Goal: Task Accomplishment & Management: Complete application form

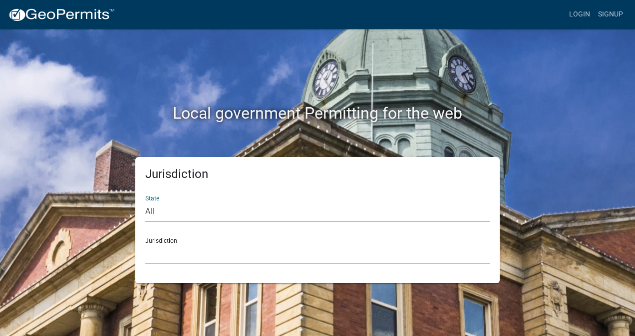
click at [232, 213] on select "All [US_STATE] [US_STATE] [US_STATE] [US_STATE] [US_STATE] [US_STATE] [US_STATE…" at bounding box center [317, 212] width 344 height 20
click at [145, 202] on select "All [US_STATE] [US_STATE] [US_STATE] [US_STATE] [US_STATE] [US_STATE] [US_STATE…" at bounding box center [317, 212] width 344 height 20
drag, startPoint x: 196, startPoint y: 259, endPoint x: 192, endPoint y: 256, distance: 5.4
click at [195, 258] on select "[GEOGRAPHIC_DATA], [US_STATE]" at bounding box center [317, 254] width 344 height 20
click at [189, 211] on select "All [US_STATE] [US_STATE] [US_STATE] [US_STATE] [US_STATE] [US_STATE] [US_STATE…" at bounding box center [317, 212] width 344 height 20
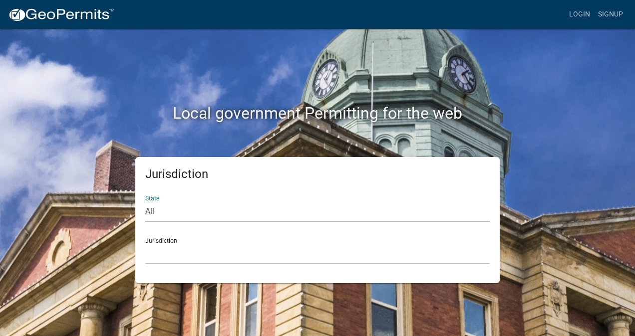
select select "[US_STATE]"
click at [145, 202] on select "All [US_STATE] [US_STATE] [US_STATE] [US_STATE] [US_STATE] [US_STATE] [US_STATE…" at bounding box center [317, 212] width 344 height 20
click at [185, 252] on select "[GEOGRAPHIC_DATA], [US_STATE] [GEOGRAPHIC_DATA], [US_STATE] [GEOGRAPHIC_DATA], …" at bounding box center [317, 254] width 344 height 20
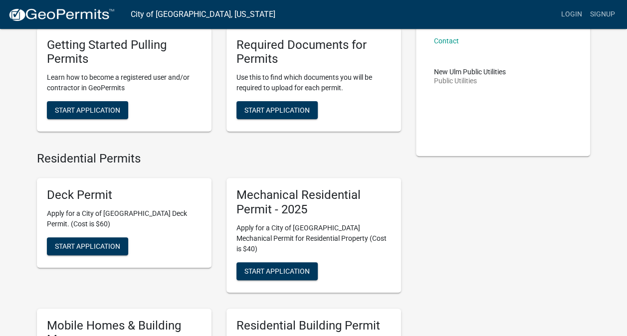
scroll to position [200, 0]
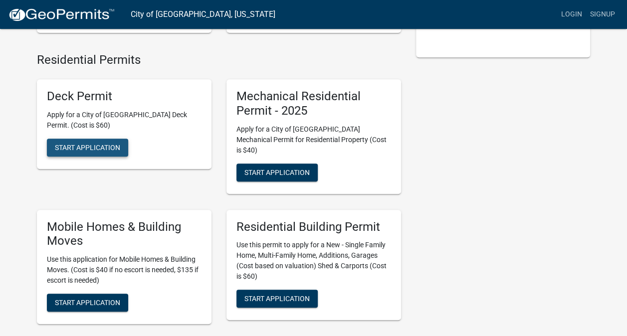
click at [104, 149] on span "Start Application" at bounding box center [87, 147] width 65 height 8
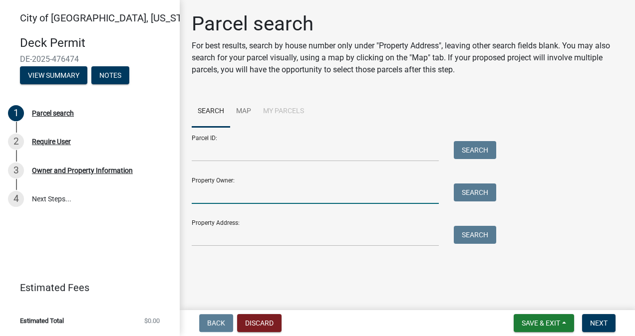
click at [210, 189] on input "Property Owner:" at bounding box center [315, 194] width 247 height 20
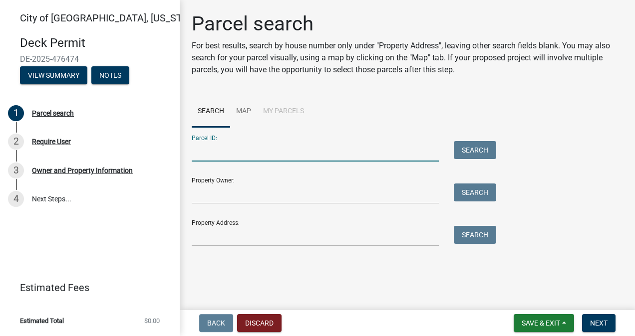
click at [224, 151] on input "Parcel ID:" at bounding box center [315, 151] width 247 height 20
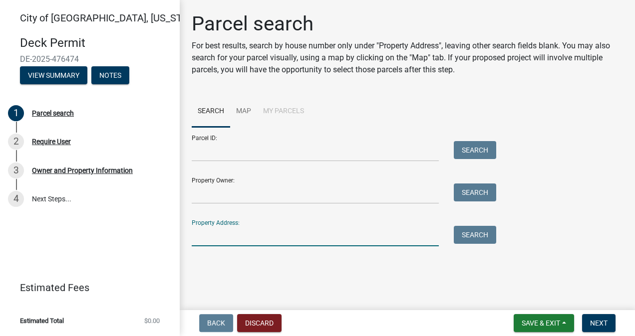
click at [234, 233] on input "Property Address:" at bounding box center [315, 236] width 247 height 20
type input "1615 oakwood"
drag, startPoint x: 497, startPoint y: 237, endPoint x: 478, endPoint y: 235, distance: 19.6
click at [480, 239] on div "Search" at bounding box center [472, 236] width 52 height 20
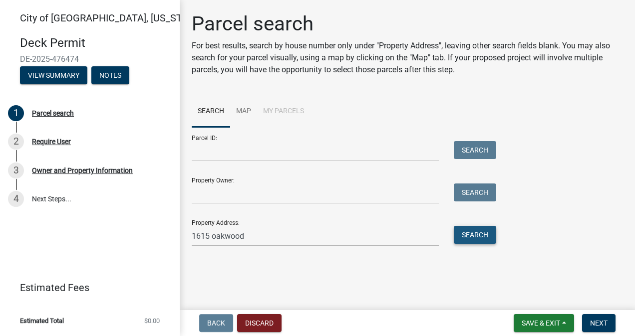
click at [479, 233] on button "Search" at bounding box center [474, 235] width 42 height 18
